Goal: Task Accomplishment & Management: Contribute content

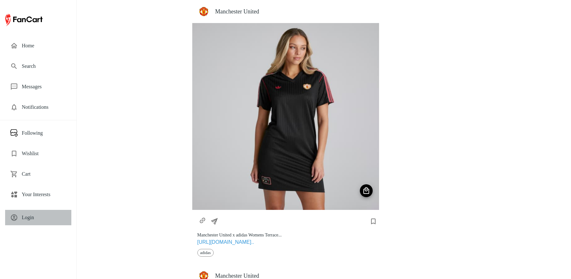
click at [48, 213] on div "Login" at bounding box center [38, 217] width 66 height 15
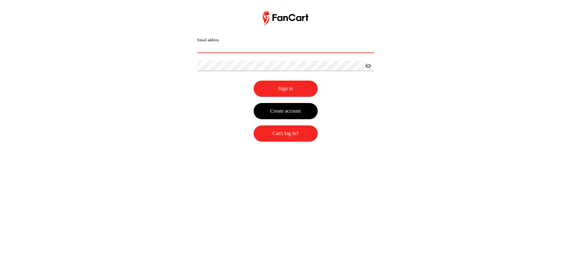
type input "**********"
click at [270, 89] on button "Sign in" at bounding box center [285, 89] width 64 height 16
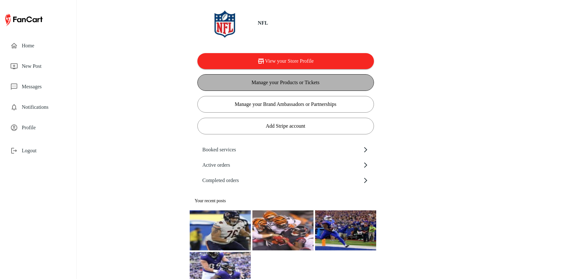
click at [294, 79] on button "Manage your Products or Tickets" at bounding box center [285, 82] width 176 height 17
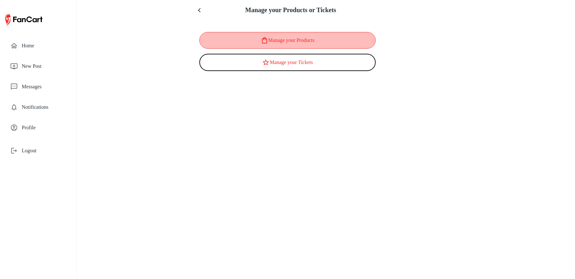
click at [316, 38] on button "Manage your Products" at bounding box center [287, 40] width 176 height 17
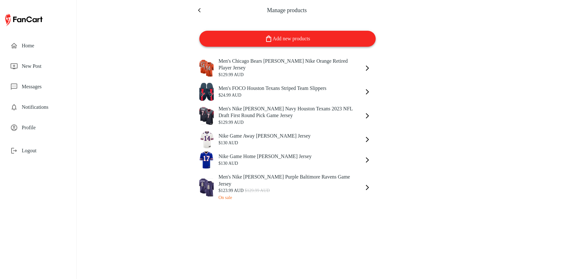
click at [290, 37] on button "Add new products" at bounding box center [287, 39] width 176 height 16
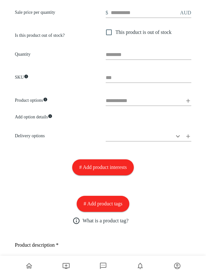
scroll to position [273, 0]
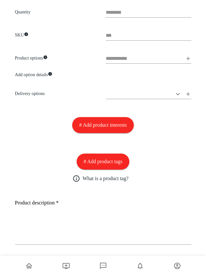
click at [188, 93] on icon at bounding box center [188, 94] width 6 height 6
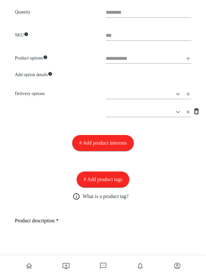
click at [188, 93] on icon at bounding box center [188, 94] width 6 height 6
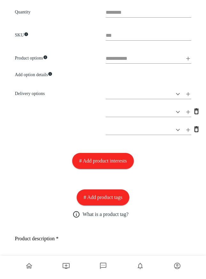
click at [189, 57] on icon at bounding box center [188, 58] width 6 height 6
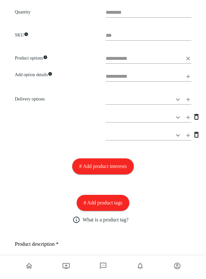
click at [189, 57] on icon at bounding box center [188, 59] width 4 height 4
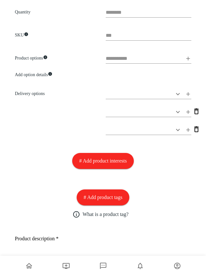
click at [189, 57] on icon at bounding box center [188, 58] width 6 height 6
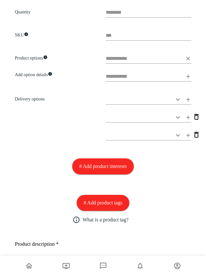
click at [190, 57] on icon at bounding box center [188, 58] width 6 height 6
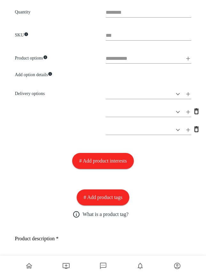
click at [30, 73] on h6 "Add option details" at bounding box center [58, 73] width 86 height 10
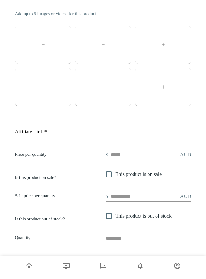
scroll to position [0, 0]
